Goal: Information Seeking & Learning: Learn about a topic

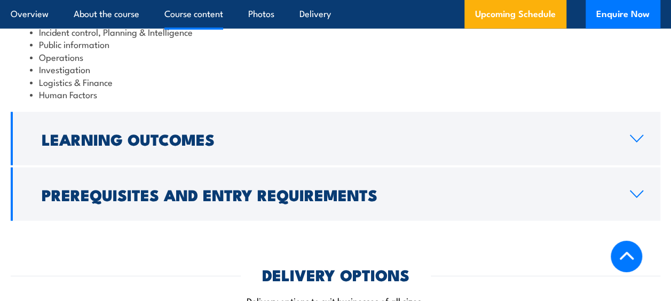
scroll to position [1136, 0]
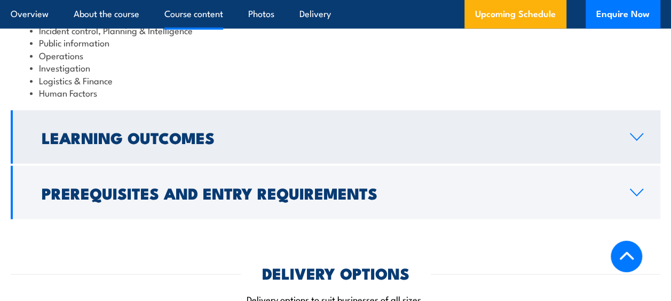
click at [628, 132] on link "Learning Outcomes" at bounding box center [336, 137] width 650 height 53
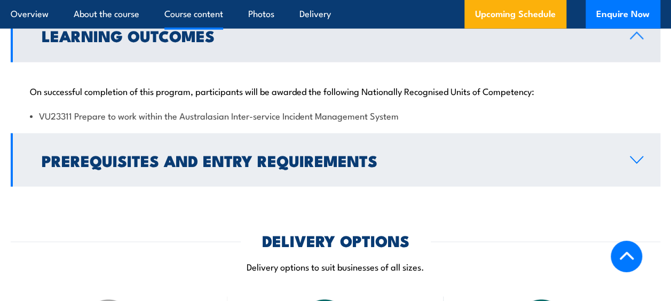
click at [632, 156] on icon at bounding box center [636, 160] width 14 height 9
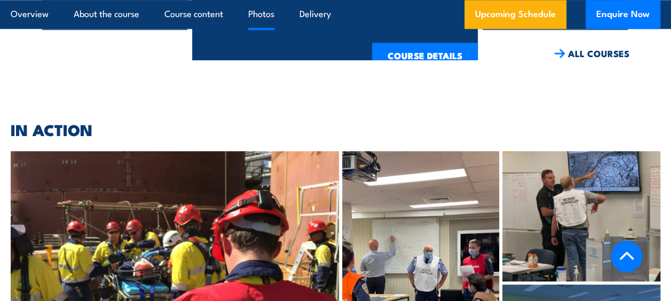
scroll to position [2615, 0]
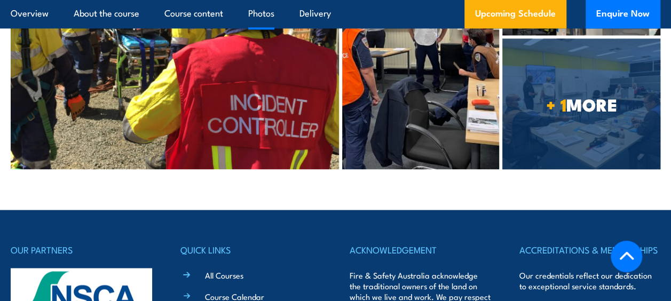
scroll to position [2864, 0]
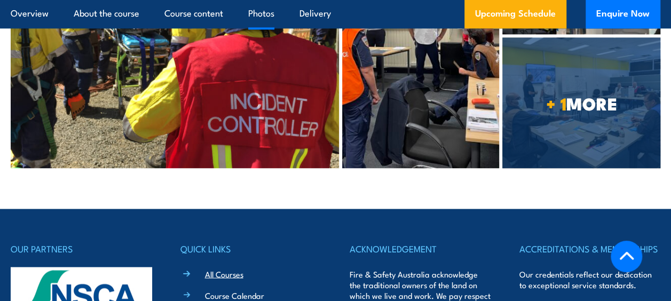
click at [215, 268] on link "All Courses" at bounding box center [224, 273] width 38 height 11
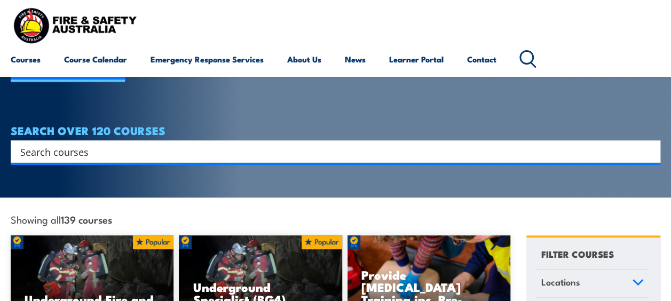
scroll to position [149, 0]
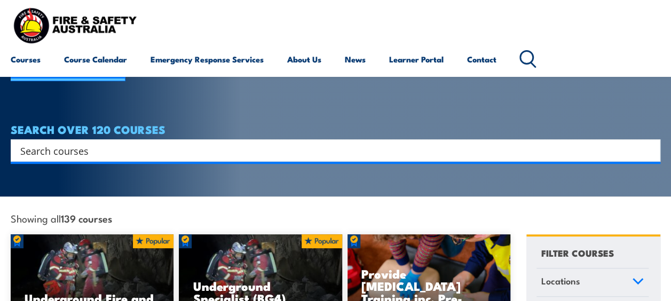
click at [33, 143] on input "Search input" at bounding box center [328, 151] width 617 height 16
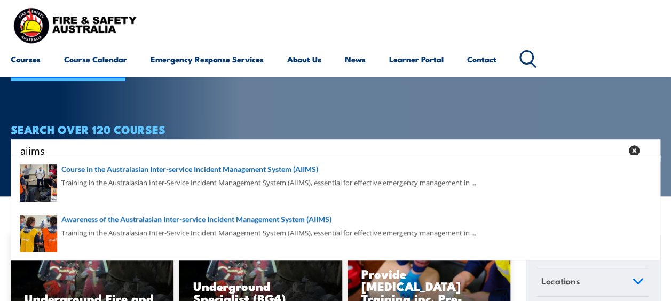
scroll to position [149, 0]
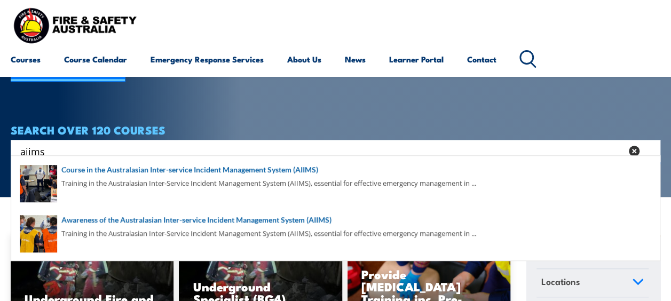
type input "aiims"
click at [77, 169] on span at bounding box center [335, 183] width 643 height 50
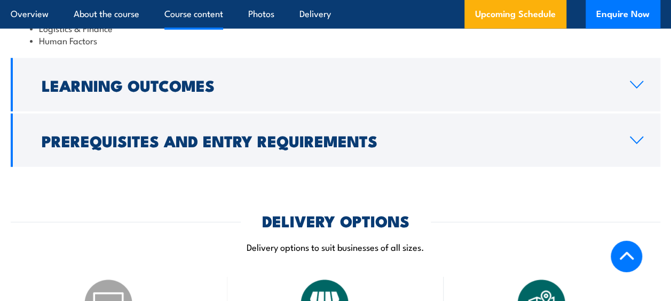
scroll to position [1187, 0]
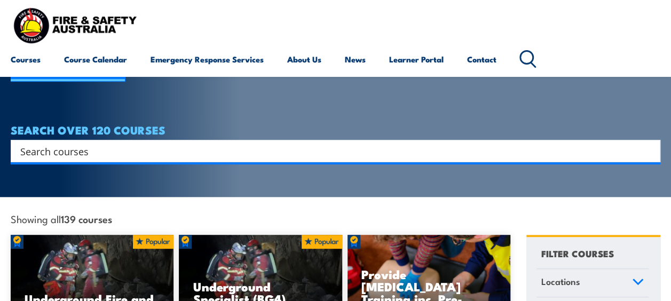
click at [43, 143] on input "Search input" at bounding box center [328, 151] width 617 height 16
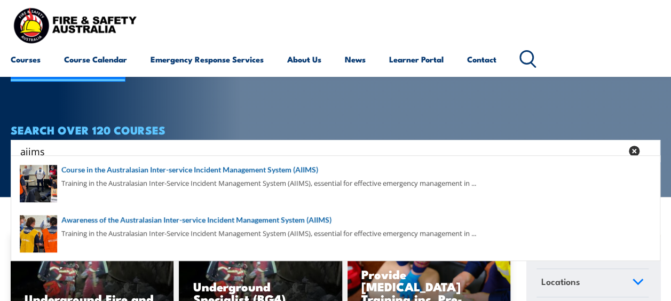
type input "aiims"
click at [80, 222] on span at bounding box center [335, 233] width 643 height 50
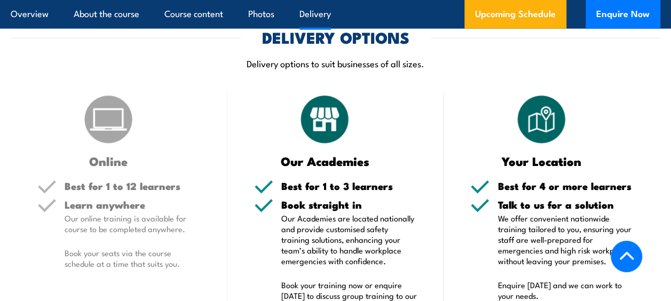
scroll to position [1323, 0]
